Goal: Transaction & Acquisition: Purchase product/service

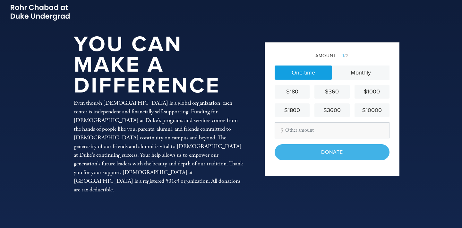
click at [293, 91] on div "$180" at bounding box center [292, 91] width 30 height 9
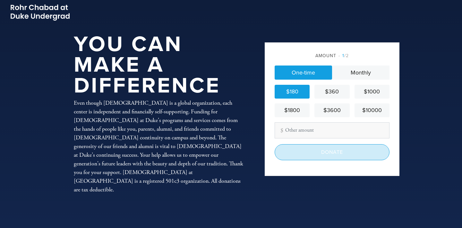
click at [326, 154] on input "Donate" at bounding box center [331, 152] width 115 height 16
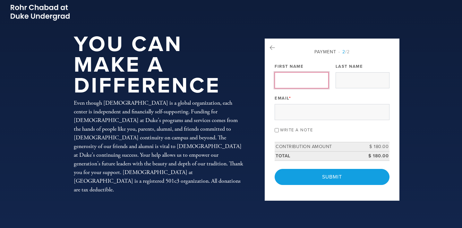
click at [311, 84] on input "First Name" at bounding box center [301, 80] width 54 height 16
type input "zari"
type input "[GEOGRAPHIC_DATA]"
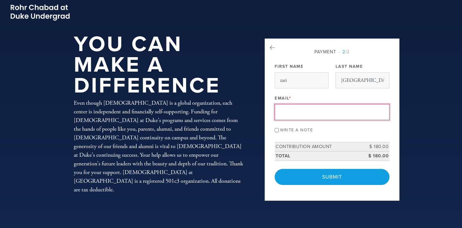
type input "[EMAIL_ADDRESS][DOMAIN_NAME]"
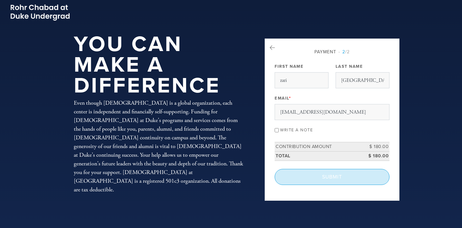
click at [318, 177] on input "Submit" at bounding box center [331, 177] width 115 height 16
